Goal: Find specific page/section: Find specific page/section

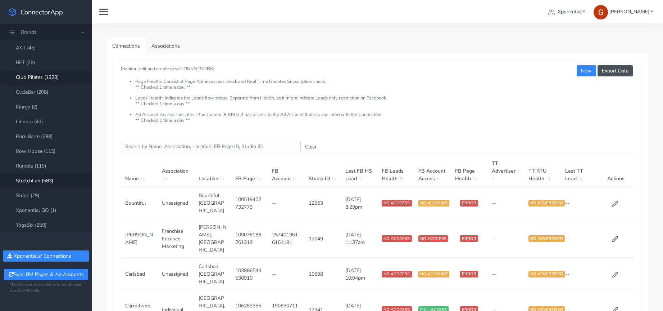
click at [32, 76] on link "Club Pilates (1328)" at bounding box center [46, 77] width 92 height 15
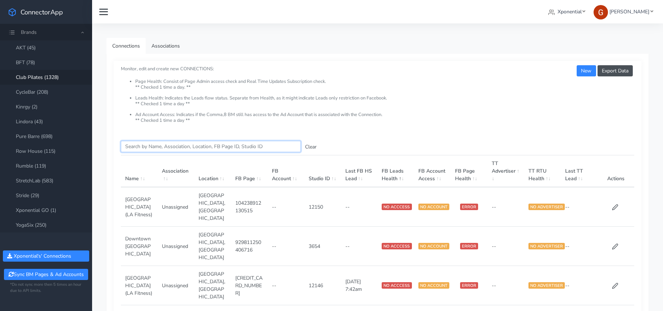
click at [158, 147] on input "Search this table" at bounding box center [211, 146] width 180 height 11
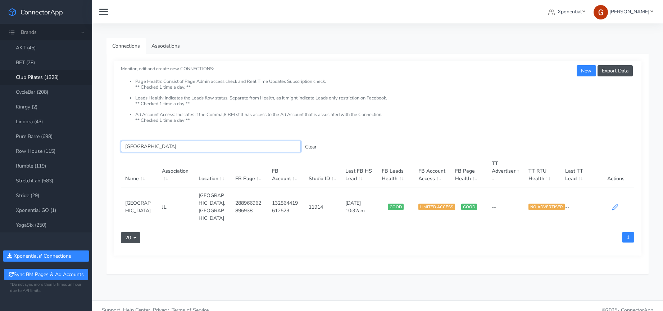
type input "[GEOGRAPHIC_DATA]"
click at [618, 204] on icon at bounding box center [615, 207] width 6 height 6
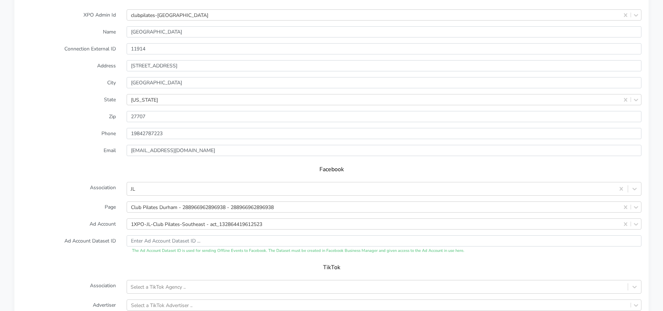
scroll to position [509, 0]
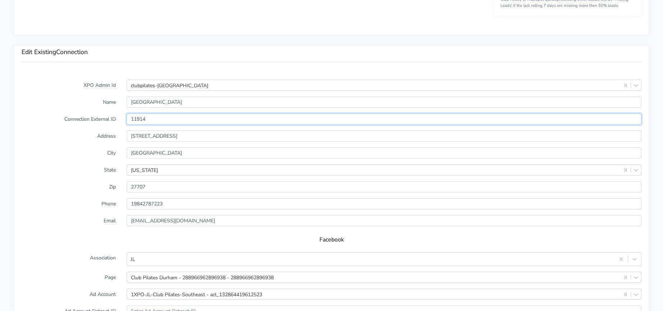
click at [138, 118] on input "11914" at bounding box center [384, 118] width 515 height 11
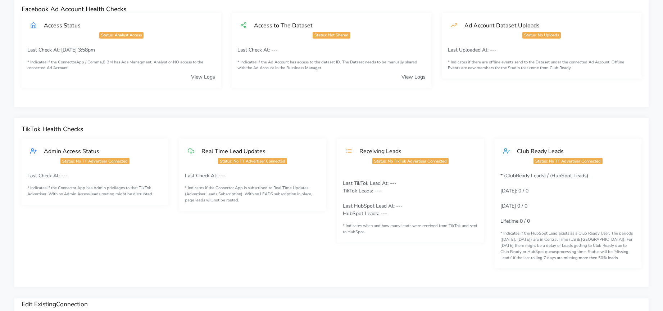
scroll to position [3, 0]
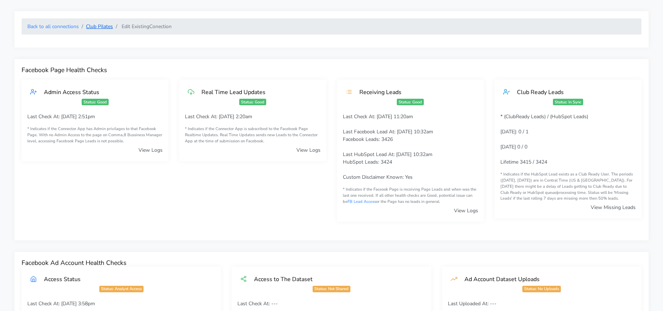
click at [103, 27] on link "Club Pilates" at bounding box center [99, 26] width 27 height 7
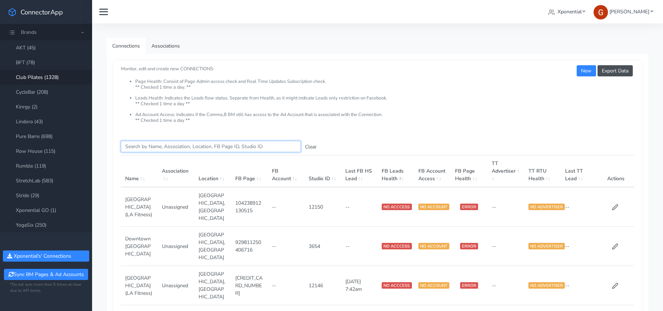
click at [159, 145] on input "Search this table" at bounding box center [211, 146] width 180 height 11
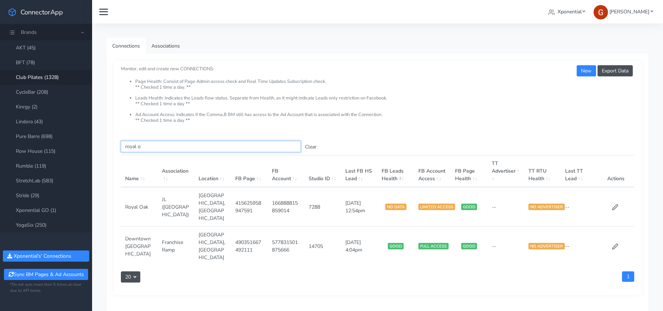
drag, startPoint x: 134, startPoint y: 144, endPoint x: 109, endPoint y: 142, distance: 24.5
click at [109, 142] on div "Export Data New Monitor, edit and create new CONNECTIONS: Page Health: Consist …" at bounding box center [378, 184] width 542 height 260
type input "="
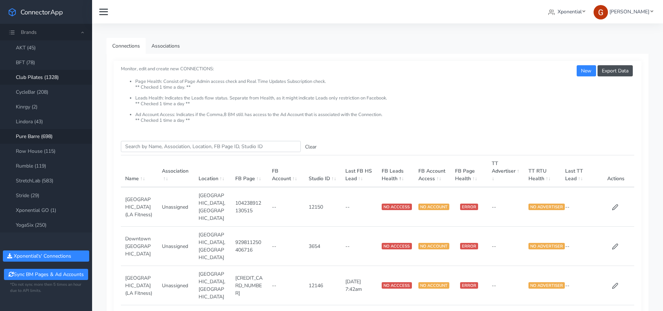
click at [46, 136] on link "Pure Barre (698)" at bounding box center [46, 136] width 92 height 15
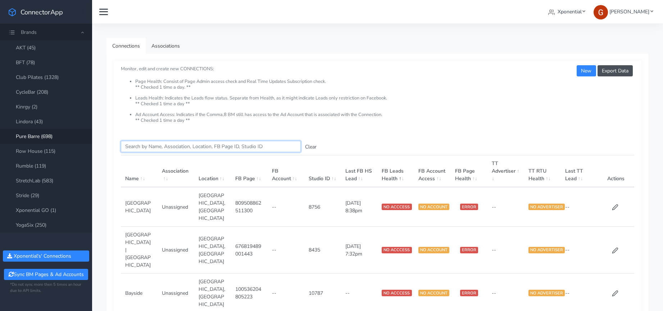
click at [181, 149] on input "Search this table" at bounding box center [211, 146] width 180 height 11
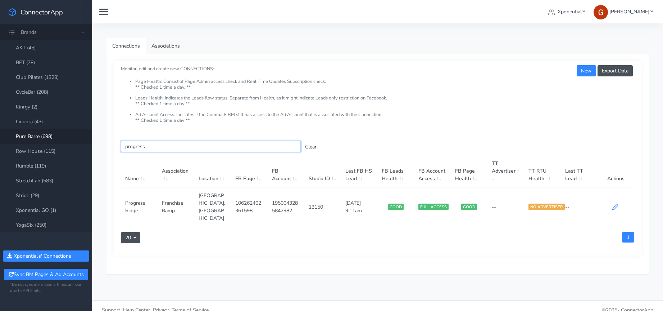
type input "progress"
click at [617, 204] on icon at bounding box center [615, 206] width 5 height 5
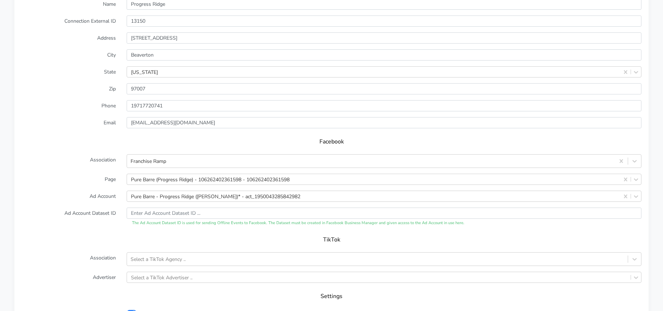
scroll to position [717, 0]
